Goal: Task Accomplishment & Management: Manage account settings

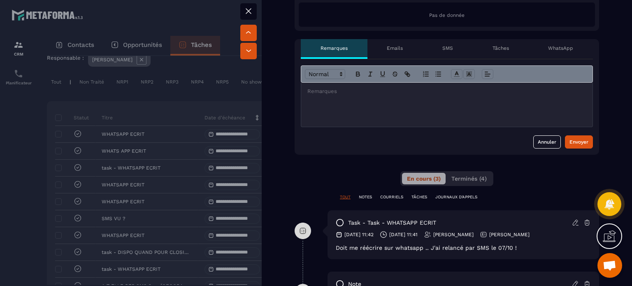
scroll to position [247, 0]
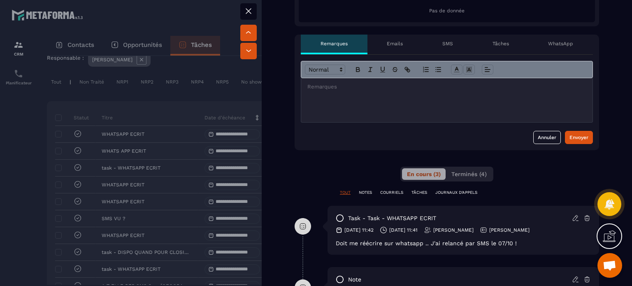
click at [572, 216] on icon at bounding box center [575, 217] width 7 height 7
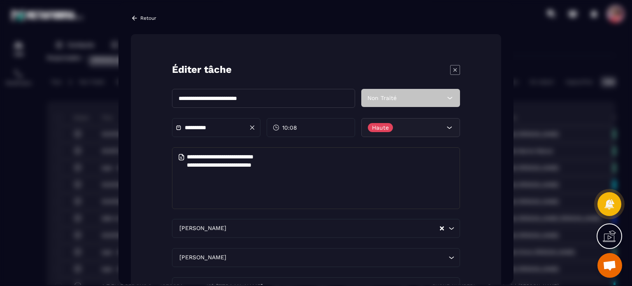
drag, startPoint x: 274, startPoint y: 97, endPoint x: 0, endPoint y: 81, distance: 274.1
click at [0, 82] on section "**********" at bounding box center [316, 143] width 632 height 286
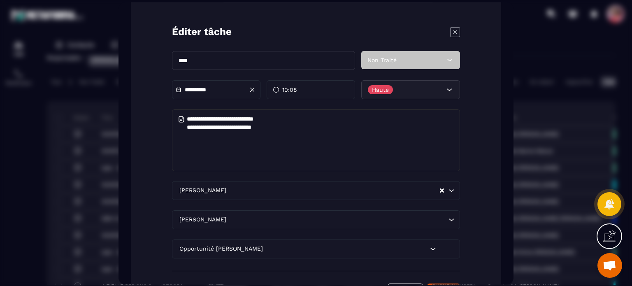
scroll to position [81, 0]
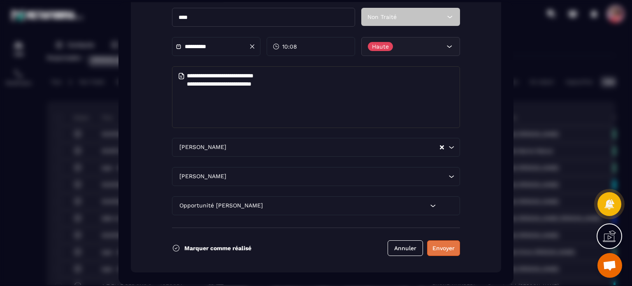
type input "***"
click at [446, 250] on button "Envoyer" at bounding box center [443, 248] width 33 height 16
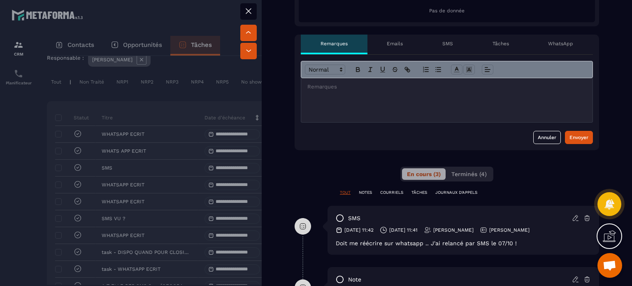
click at [246, 7] on icon at bounding box center [249, 11] width 10 height 10
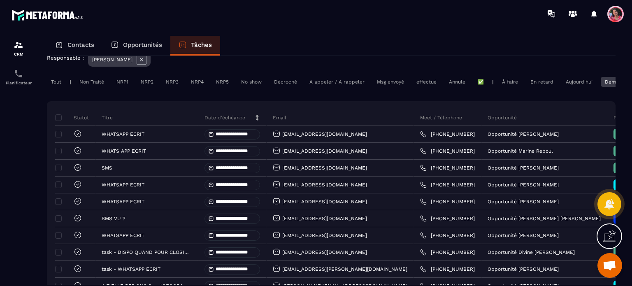
drag, startPoint x: 144, startPoint y: 40, endPoint x: 159, endPoint y: 44, distance: 16.2
click at [144, 40] on div "Opportunités" at bounding box center [136, 46] width 68 height 20
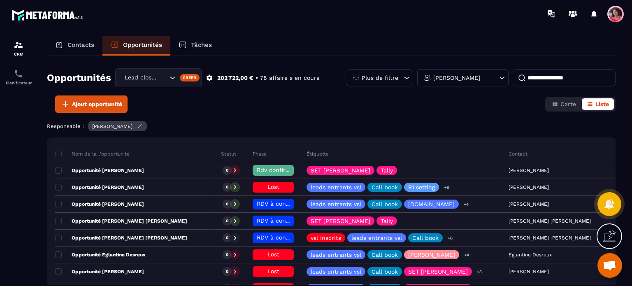
click at [525, 80] on input at bounding box center [564, 77] width 103 height 17
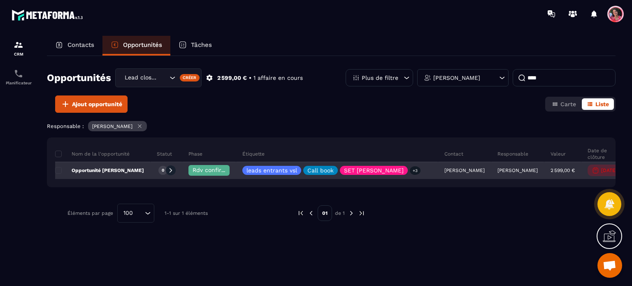
type input "****"
click at [215, 172] on span "Rdv confirmé ✅" at bounding box center [216, 170] width 46 height 7
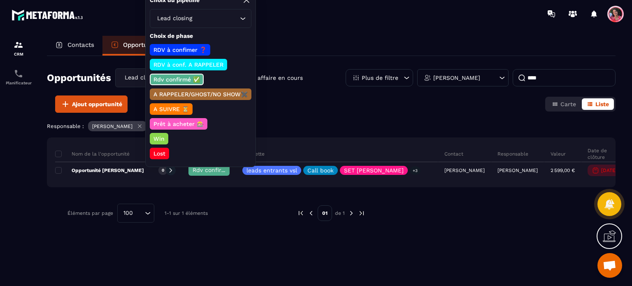
click at [212, 23] on div "Lead closing Loading..." at bounding box center [201, 18] width 102 height 19
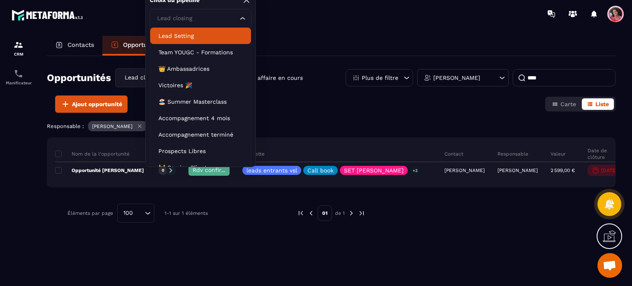
click at [193, 30] on li "Lead Setting" at bounding box center [200, 36] width 101 height 16
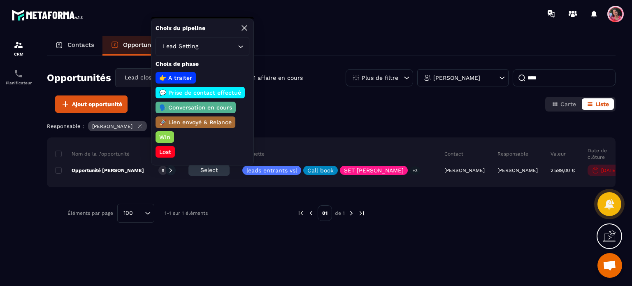
click at [200, 103] on p "🗣️ Conversation en cours" at bounding box center [195, 107] width 75 height 8
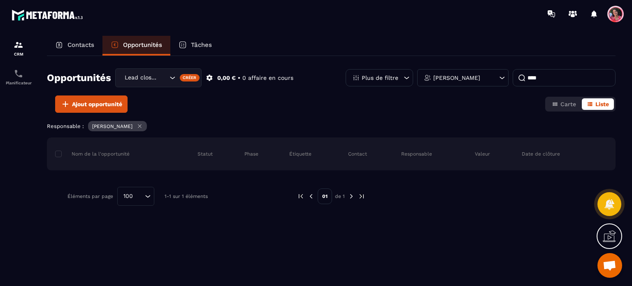
drag, startPoint x: 199, startPoint y: 44, endPoint x: 216, endPoint y: 52, distance: 19.1
click at [199, 44] on p "Tâches" at bounding box center [201, 44] width 21 height 7
